Goal: Information Seeking & Learning: Learn about a topic

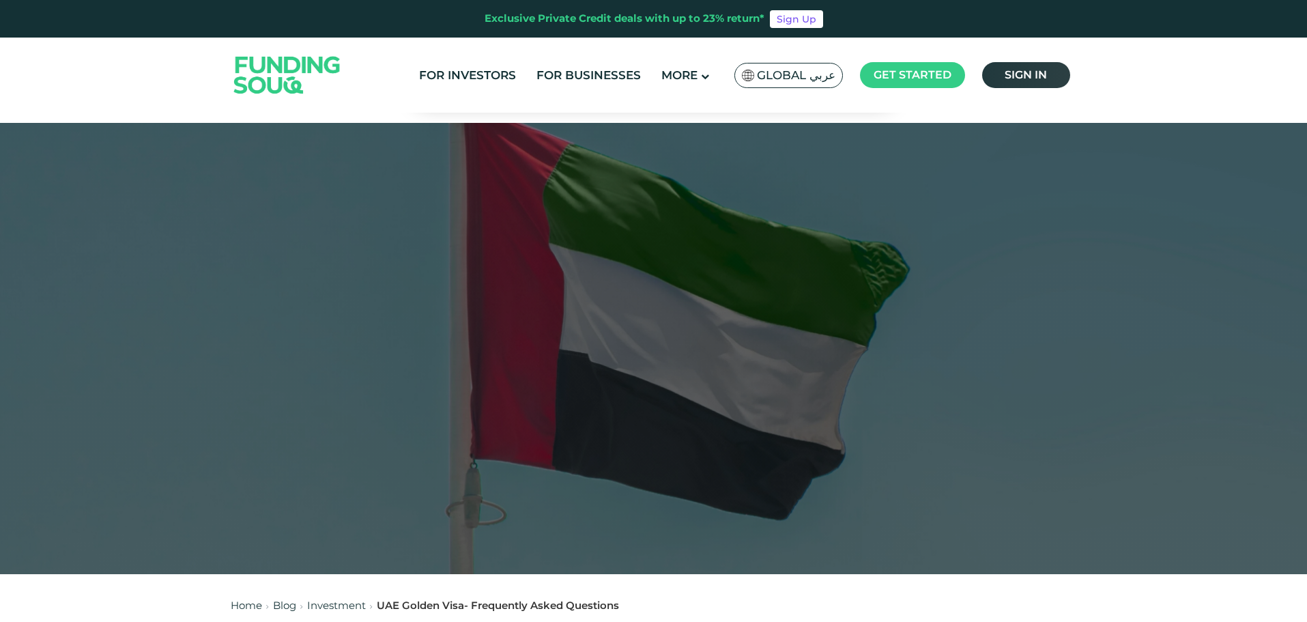
click at [1027, 79] on span "Sign in" at bounding box center [1026, 74] width 42 height 13
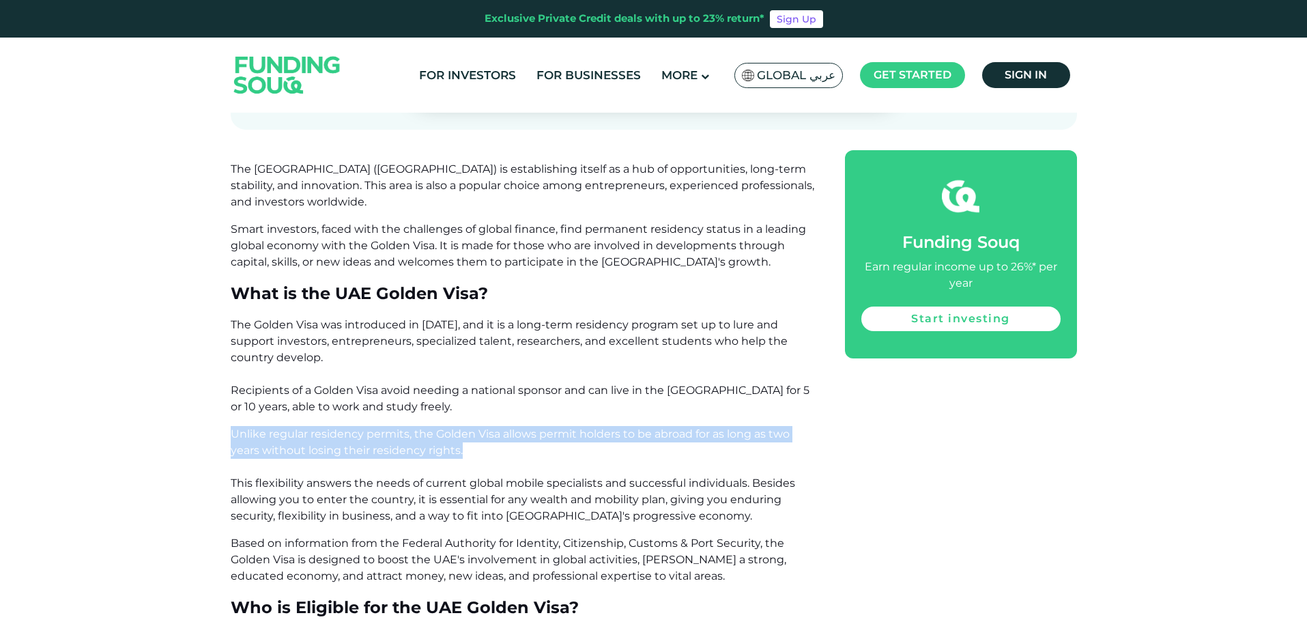
drag, startPoint x: 477, startPoint y: 455, endPoint x: 174, endPoint y: 440, distance: 302.8
copy span "Unlike regular residency permits, the Golden Visa allows permit holders to be a…"
